Goal: Check status: Check status

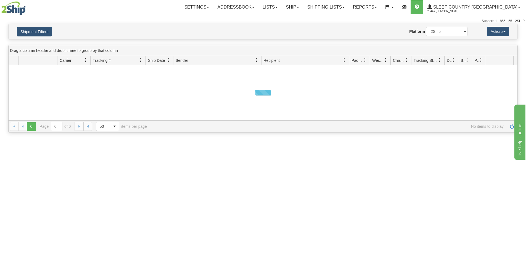
click at [41, 32] on button "Shipment Filters" at bounding box center [34, 31] width 35 height 9
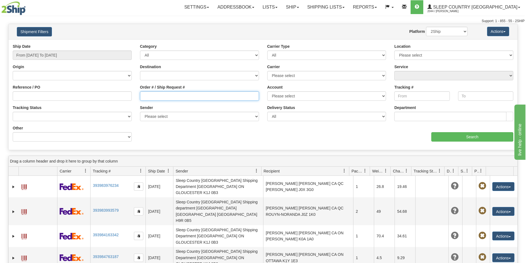
click at [149, 93] on input "Order # / Ship Request #" at bounding box center [199, 95] width 119 height 9
paste input "1059268"
type input "1059268"
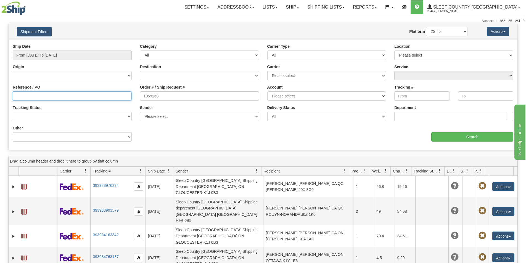
drag, startPoint x: 120, startPoint y: 96, endPoint x: 156, endPoint y: 98, distance: 36.2
click at [120, 96] on input "Reference / PO" at bounding box center [72, 95] width 119 height 9
paste input "1059268"
type input "1059268"
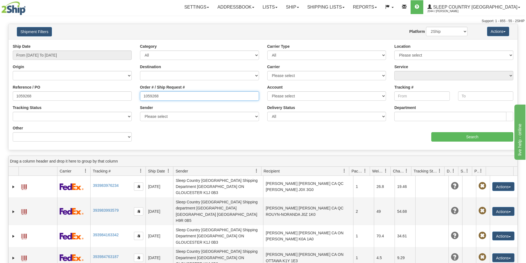
drag, startPoint x: 151, startPoint y: 96, endPoint x: 109, endPoint y: 92, distance: 41.9
click at [109, 44] on div "Reference / PO 1059268 Order # / Ship Request # 1059268 Account Please select […" at bounding box center [263, 44] width 509 height 0
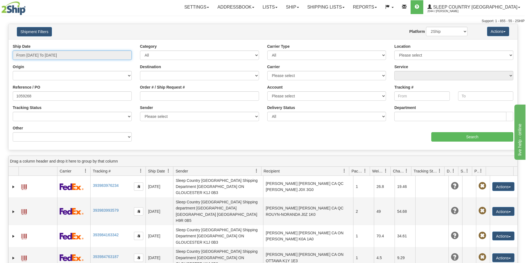
click at [45, 56] on input "From [DATE] To [DATE]" at bounding box center [72, 55] width 119 height 9
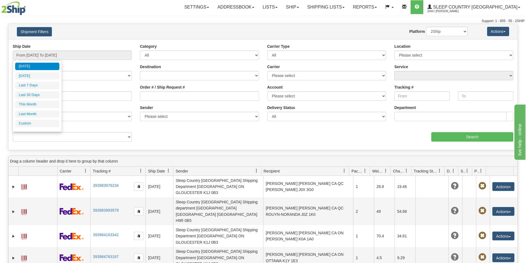
drag, startPoint x: 50, startPoint y: 98, endPoint x: 177, endPoint y: 111, distance: 127.2
click at [50, 97] on li "Last 30 Days" at bounding box center [37, 94] width 44 height 7
type input "From [DATE] To [DATE]"
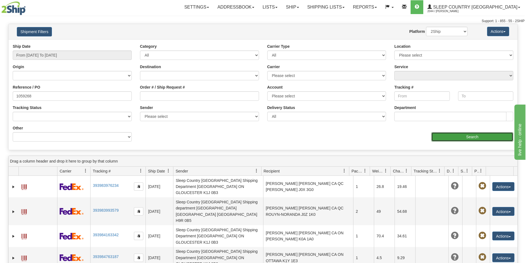
click at [464, 137] on input "Search" at bounding box center [473, 136] width 82 height 9
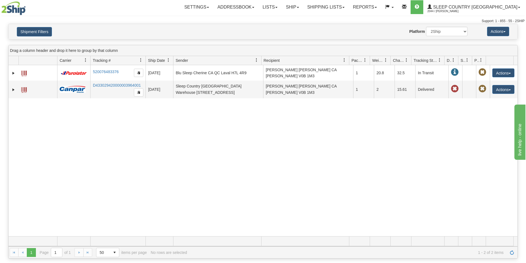
click at [281, 165] on div "31661784 2044 520076483376 [DATE] [DATE] 12:06:25 PM Blu Sleep [GEOGRAPHIC_DATA…" at bounding box center [263, 150] width 509 height 171
drag, startPoint x: 185, startPoint y: 146, endPoint x: 140, endPoint y: 128, distance: 48.5
click at [183, 146] on div "31661784 2044 520076483376 [DATE] [DATE] 12:06:25 PM Blu Sleep [GEOGRAPHIC_DATA…" at bounding box center [263, 150] width 509 height 171
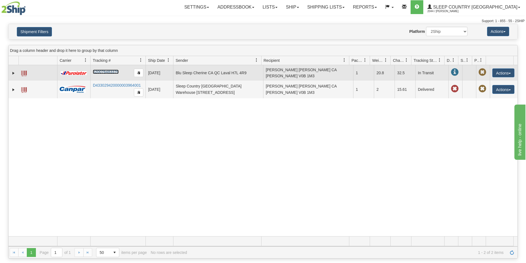
click at [107, 71] on link "520076483376" at bounding box center [106, 72] width 26 height 4
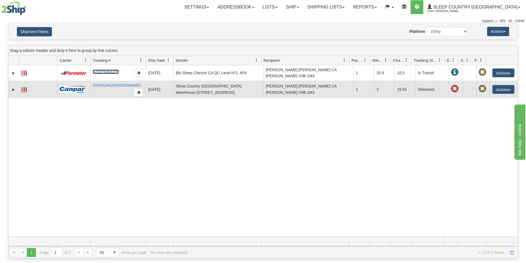
click at [24, 89] on span at bounding box center [24, 90] width 6 height 6
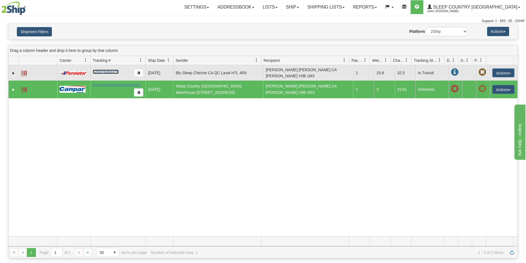
click at [104, 70] on link "520076483376" at bounding box center [106, 72] width 26 height 4
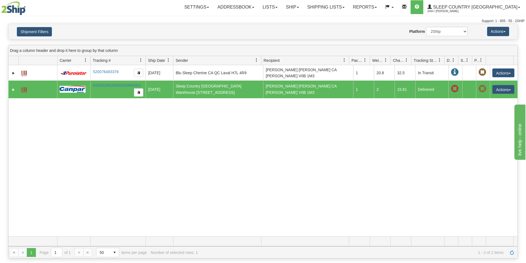
click at [267, 172] on div "31661784 2044 520076483376 [DATE] [DATE] 12:06:25 PM Blu Sleep [GEOGRAPHIC_DATA…" at bounding box center [263, 150] width 509 height 171
click at [153, 131] on div "31661784 2044 520076483376 [DATE] [DATE] 12:06:25 PM Blu Sleep [GEOGRAPHIC_DATA…" at bounding box center [263, 150] width 509 height 171
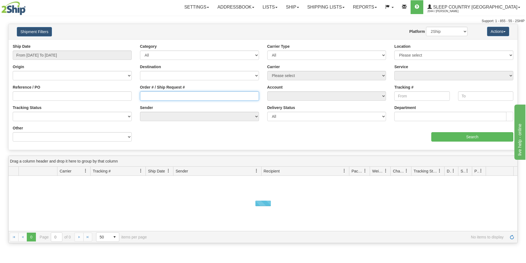
click at [149, 96] on input "Order # / Ship Request #" at bounding box center [199, 95] width 119 height 9
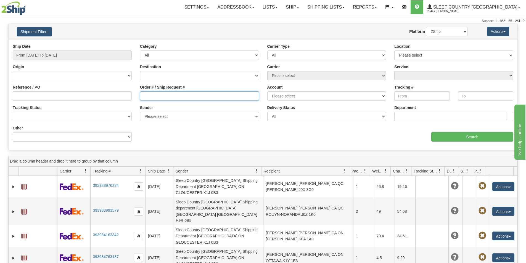
paste input "9000I118943"
click at [144, 96] on input "9000I118943" at bounding box center [199, 95] width 119 height 9
type input "9000I118943"
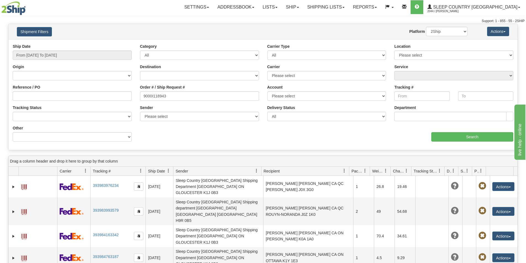
click at [76, 50] on div "Ship Date From 10/06/2025 To 10/07/2025" at bounding box center [72, 52] width 119 height 16
click at [75, 54] on input "From [DATE] To [DATE]" at bounding box center [72, 55] width 119 height 9
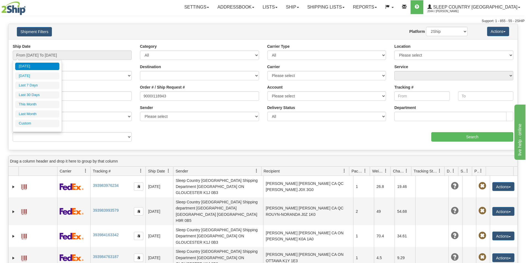
click at [51, 98] on li "Last 30 Days" at bounding box center [37, 94] width 44 height 7
type input "From [DATE] To [DATE]"
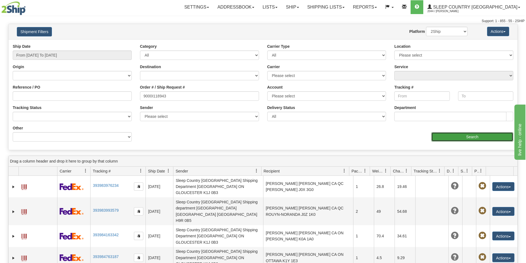
click at [469, 135] on input "Search" at bounding box center [473, 136] width 82 height 9
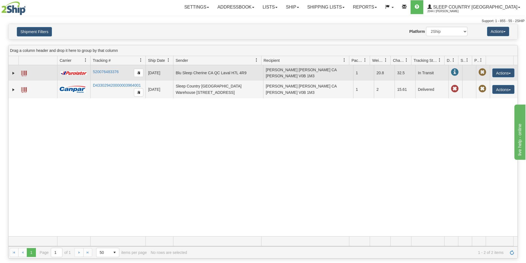
click at [25, 73] on span at bounding box center [24, 74] width 6 height 6
